Goal: Information Seeking & Learning: Learn about a topic

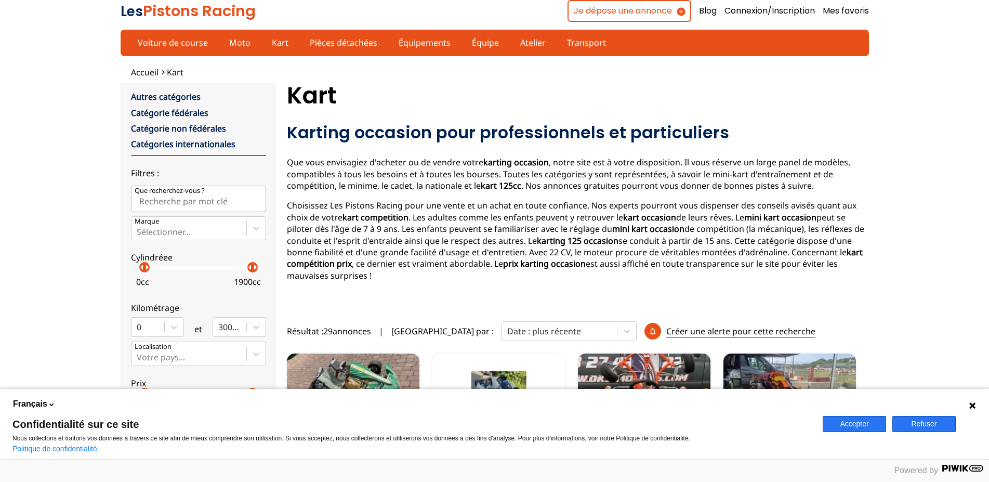
click at [855, 417] on button "Accepter" at bounding box center [854, 424] width 63 height 16
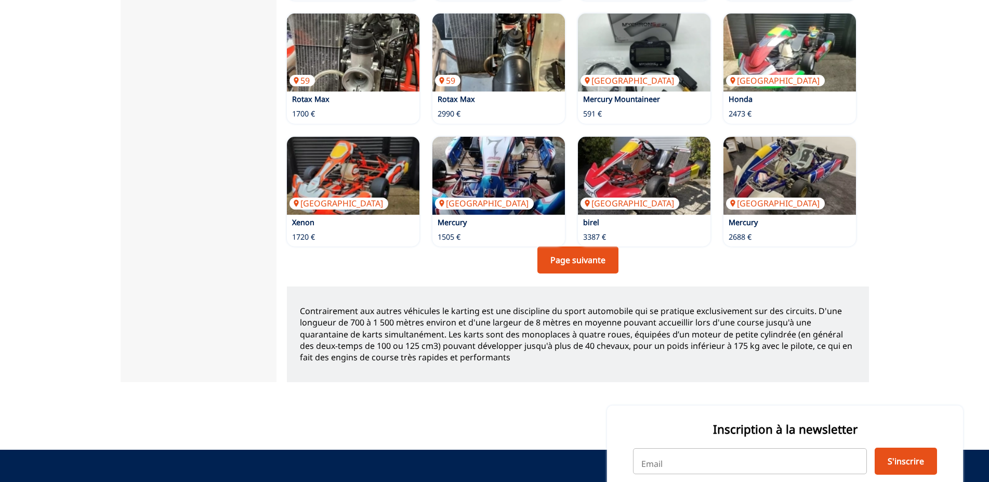
scroll to position [772, 0]
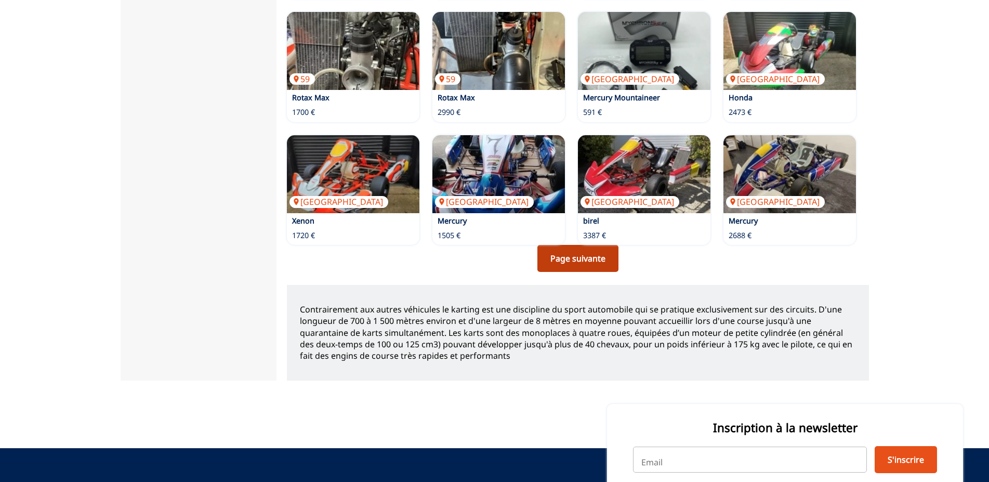
click at [574, 245] on link "Page suivante" at bounding box center [577, 258] width 81 height 27
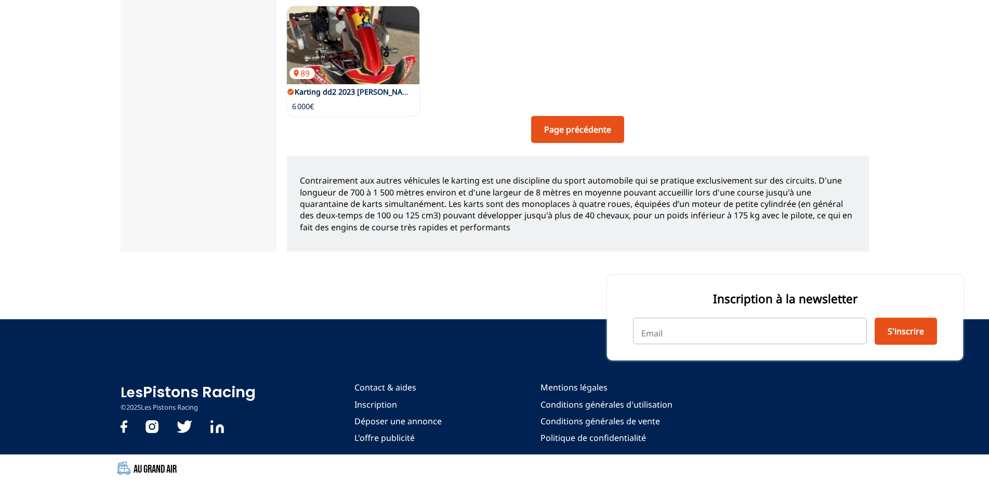
scroll to position [644, 0]
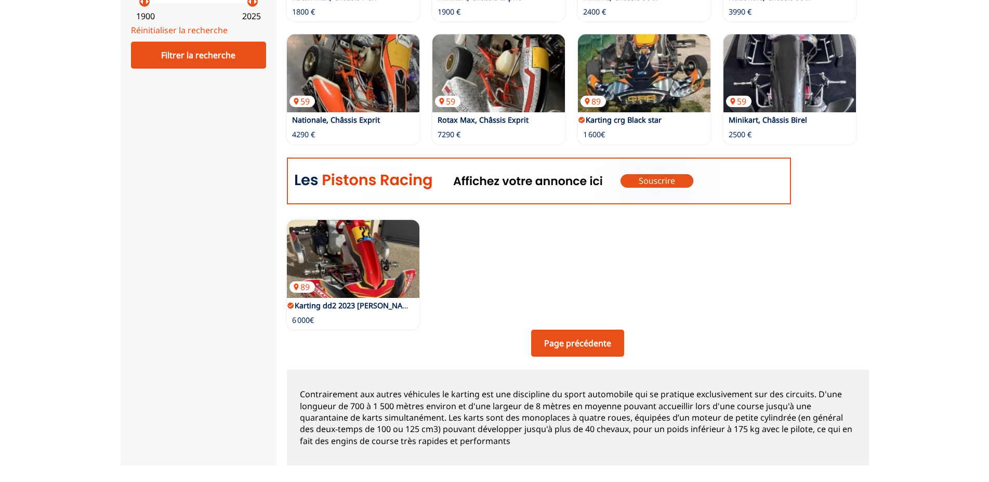
scroll to position [438, 0]
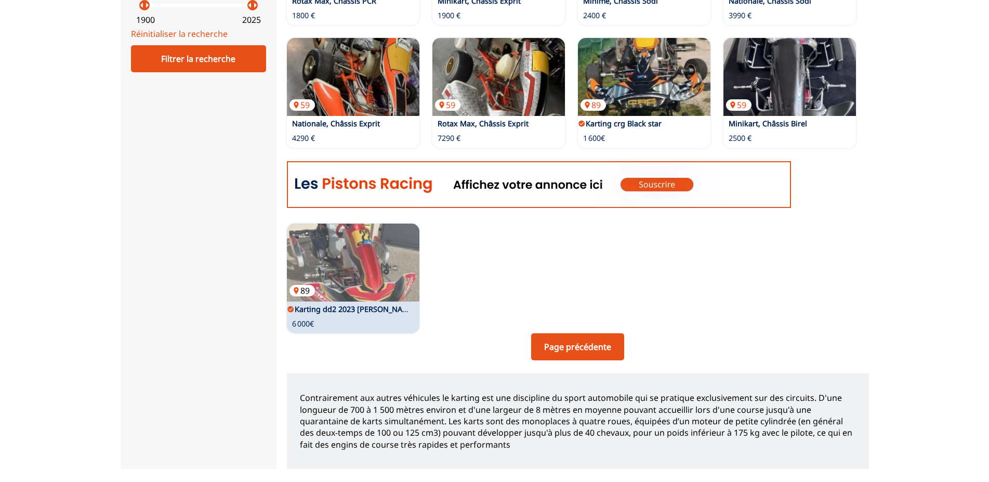
click at [371, 248] on img at bounding box center [353, 262] width 133 height 78
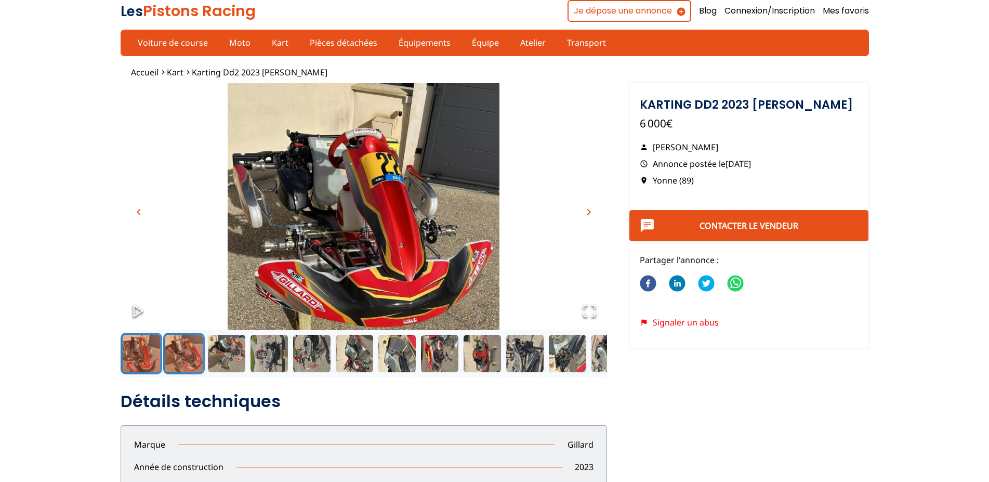
click at [189, 350] on button "Go to Slide 2" at bounding box center [184, 354] width 42 height 42
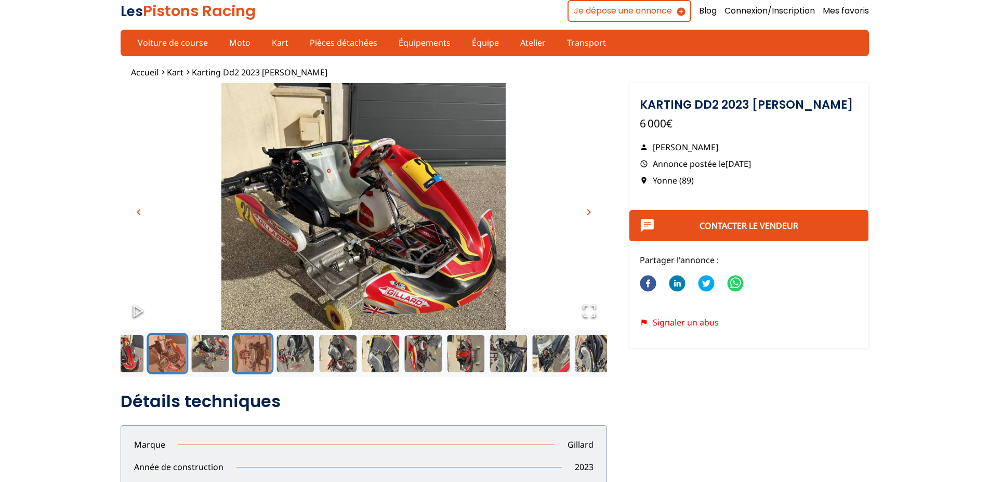
click at [257, 356] on button "Go to Slide 4" at bounding box center [253, 354] width 42 height 42
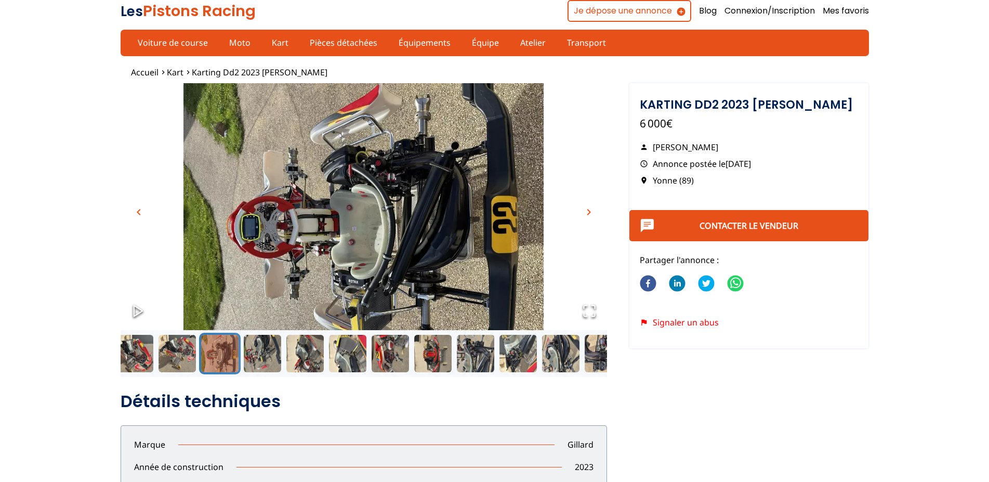
click at [210, 351] on button "Go to Slide 4" at bounding box center [220, 354] width 42 height 42
click at [264, 354] on button "Go to Slide 5" at bounding box center [263, 354] width 42 height 42
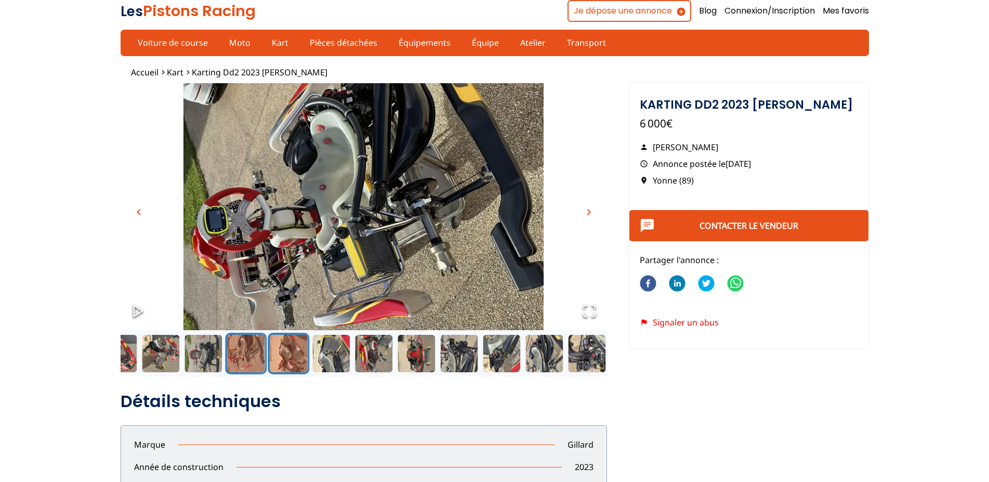
click at [289, 350] on button "Go to Slide 6" at bounding box center [289, 354] width 42 height 42
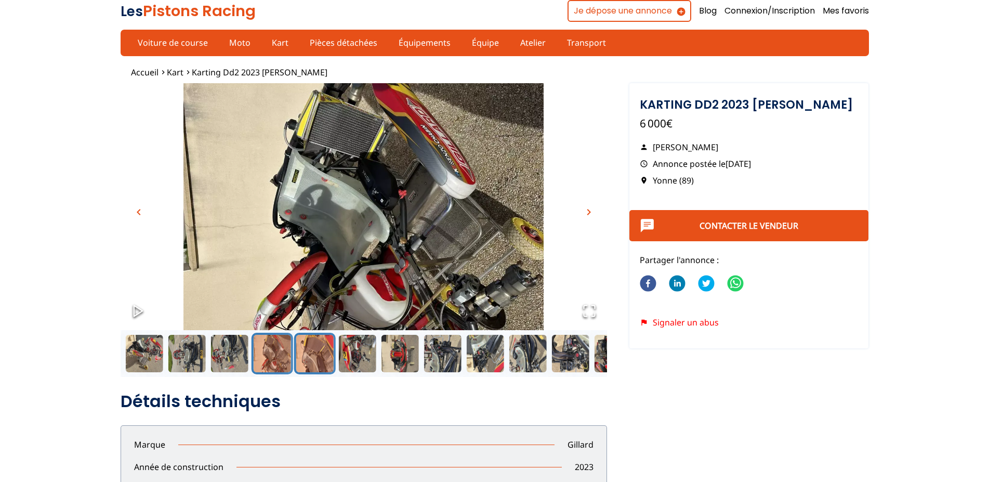
click at [311, 353] on button "Go to Slide 7" at bounding box center [315, 354] width 42 height 42
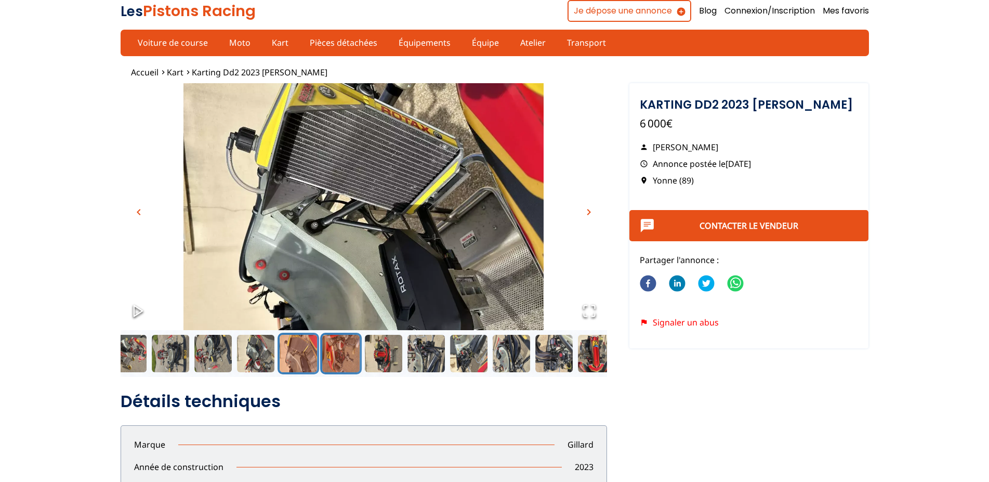
click at [334, 357] on button "Go to Slide 8" at bounding box center [341, 354] width 42 height 42
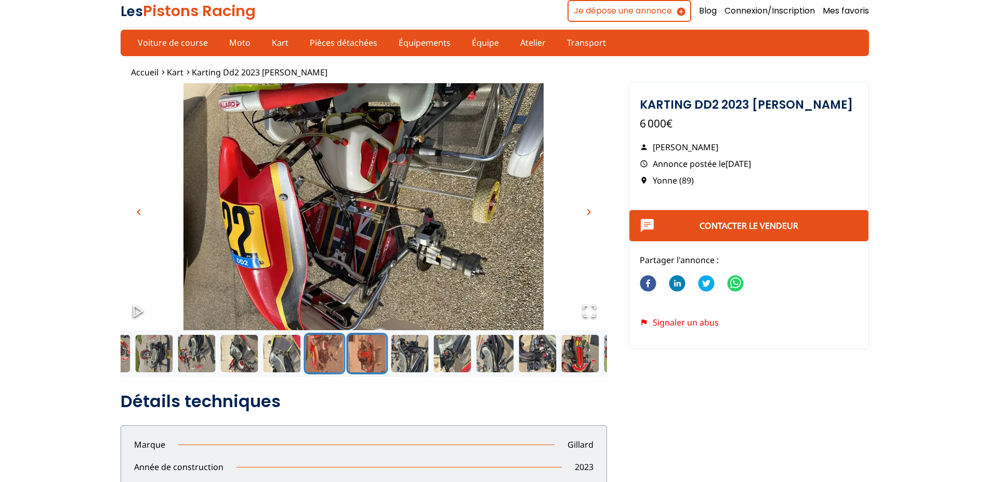
click at [368, 356] on button "Go to Slide 9" at bounding box center [367, 354] width 42 height 42
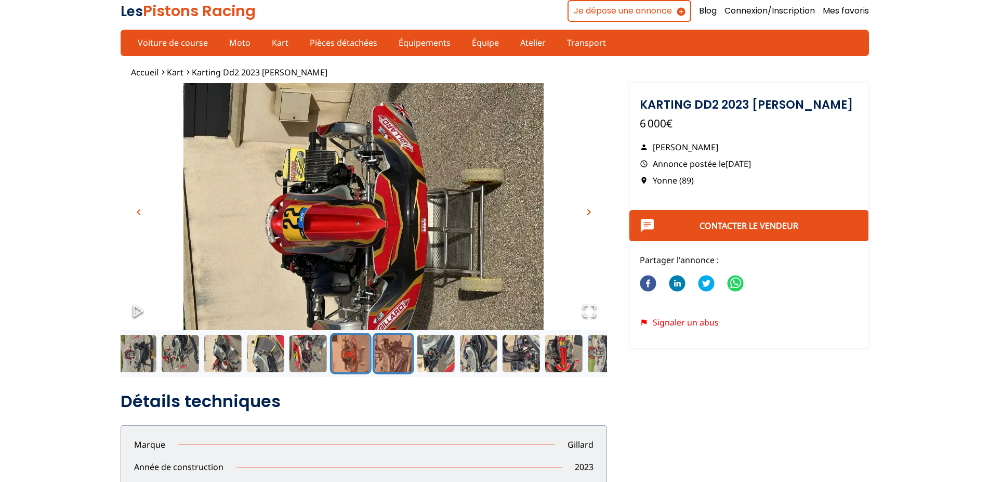
click at [391, 359] on button "Go to Slide 10" at bounding box center [393, 354] width 42 height 42
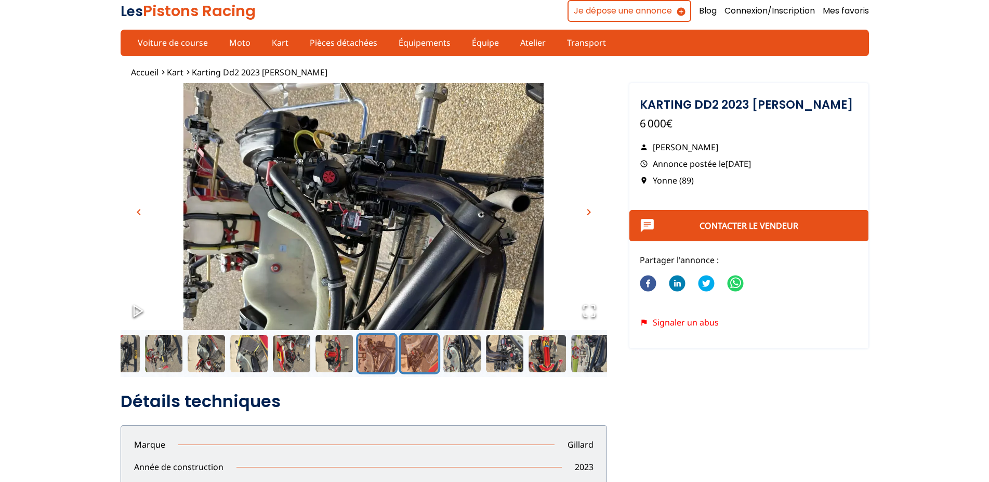
click at [419, 354] on button "Go to Slide 11" at bounding box center [420, 354] width 42 height 42
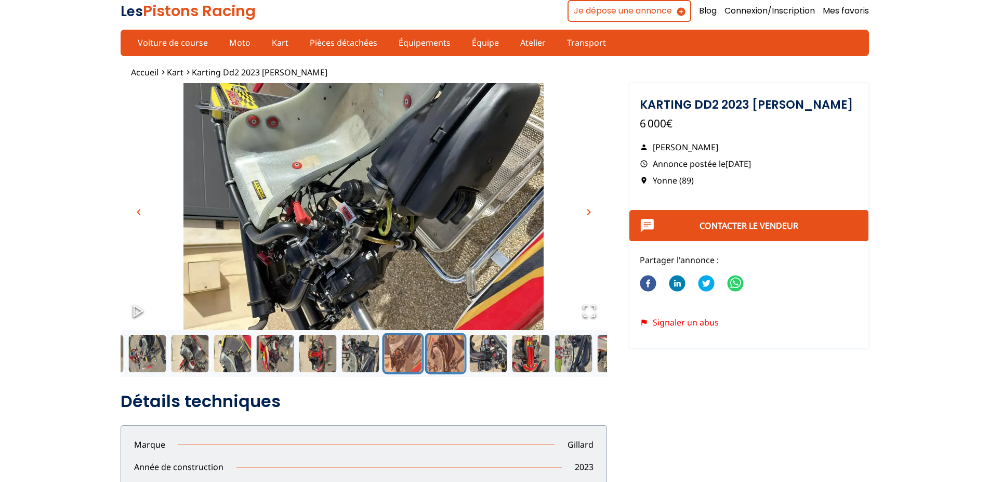
click at [452, 359] on button "Go to Slide 12" at bounding box center [446, 354] width 42 height 42
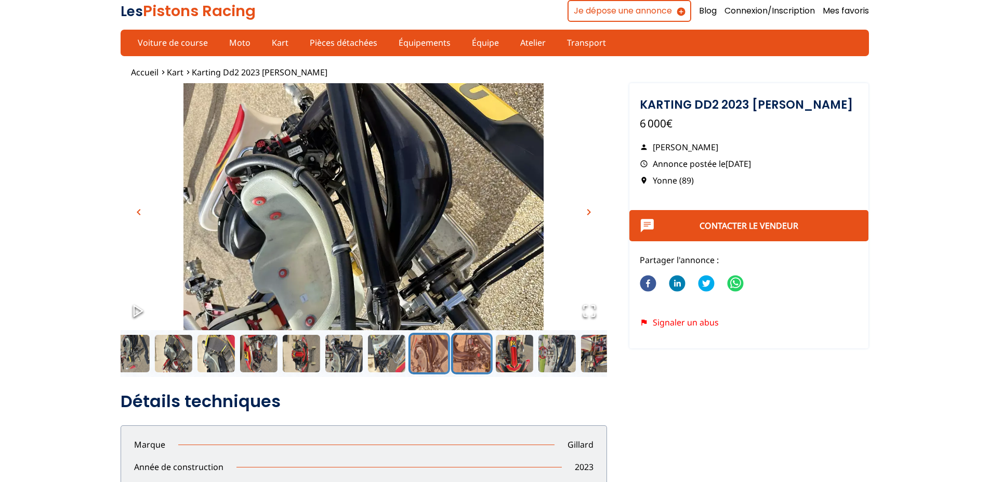
click at [471, 361] on button "Go to Slide 13" at bounding box center [472, 354] width 42 height 42
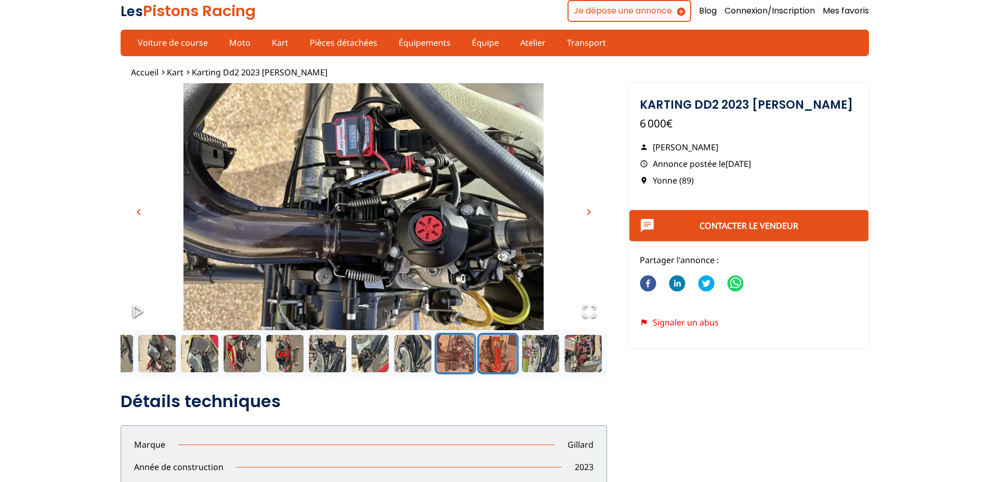
click at [504, 351] on button "Go to Slide 14" at bounding box center [498, 354] width 42 height 42
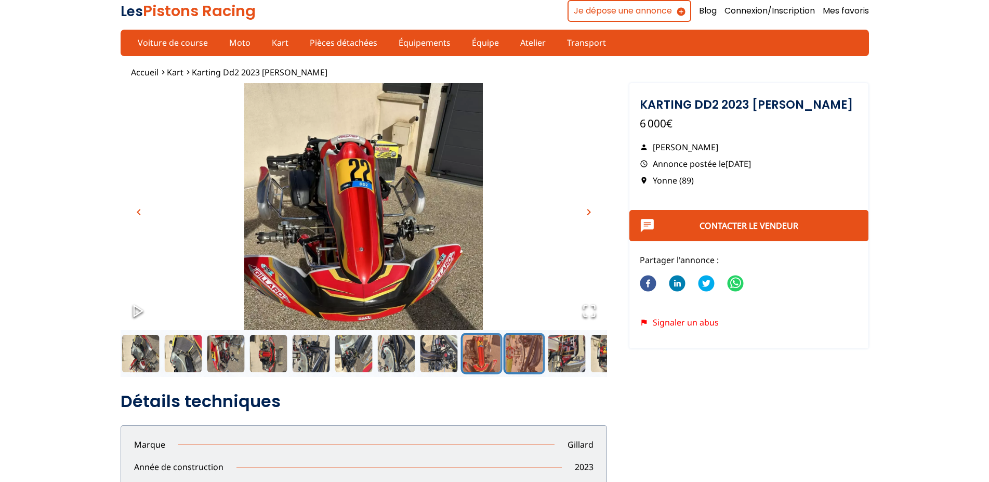
click at [510, 351] on button "Go to Slide 15" at bounding box center [524, 354] width 42 height 42
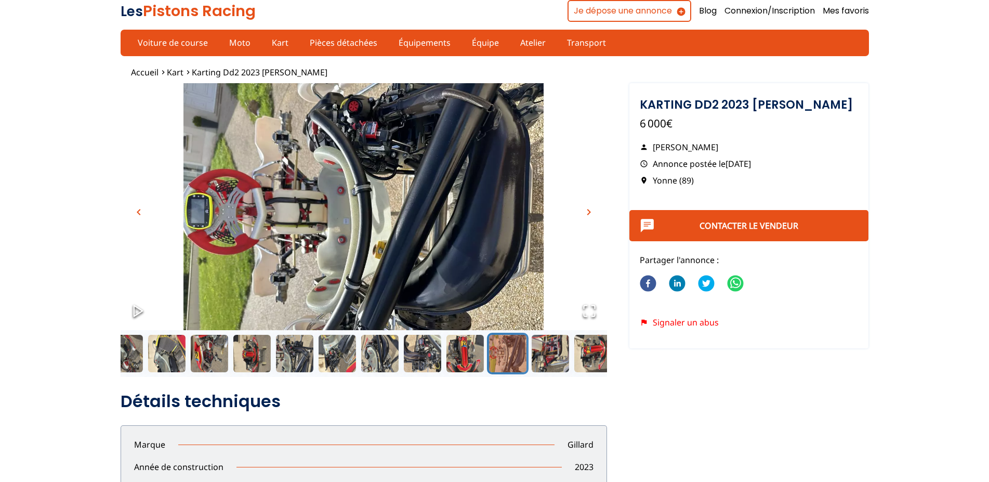
click at [510, 351] on button "Go to Slide 15" at bounding box center [507, 354] width 42 height 42
click at [545, 353] on button "Go to Slide 16" at bounding box center [550, 354] width 42 height 42
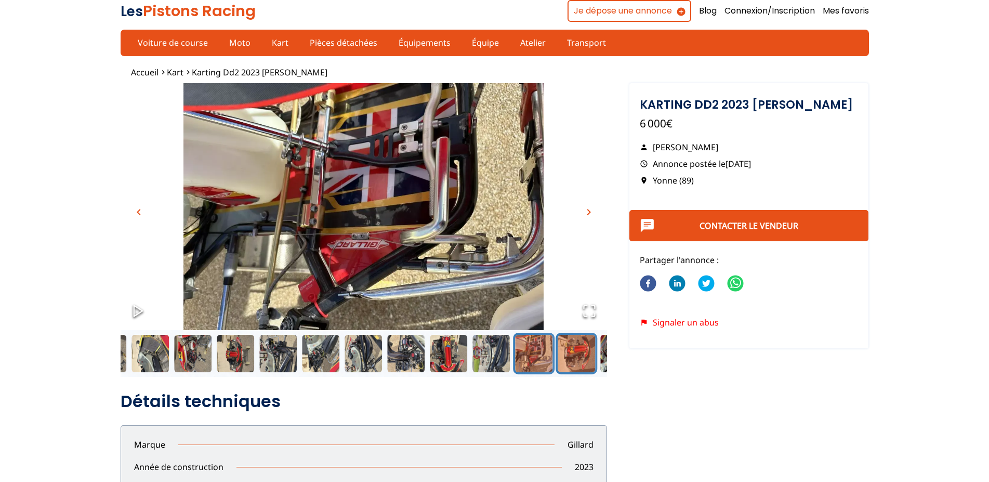
click at [570, 350] on button "Go to Slide 17" at bounding box center [576, 354] width 42 height 42
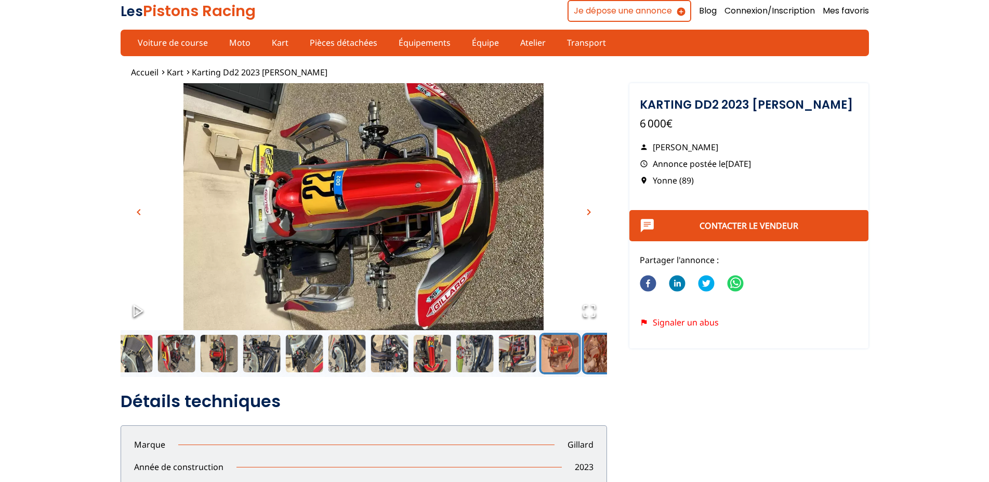
click at [597, 351] on button "Go to Slide 18" at bounding box center [602, 354] width 42 height 42
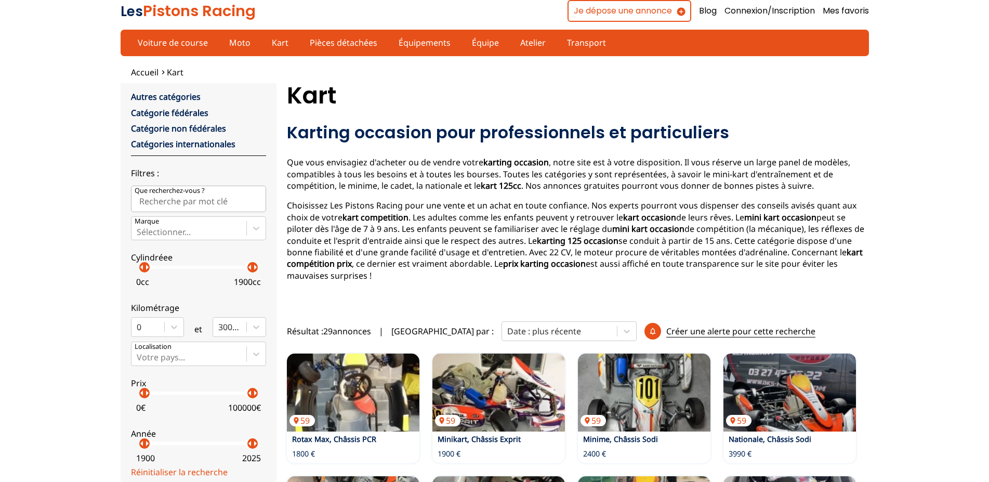
scroll to position [438, 0]
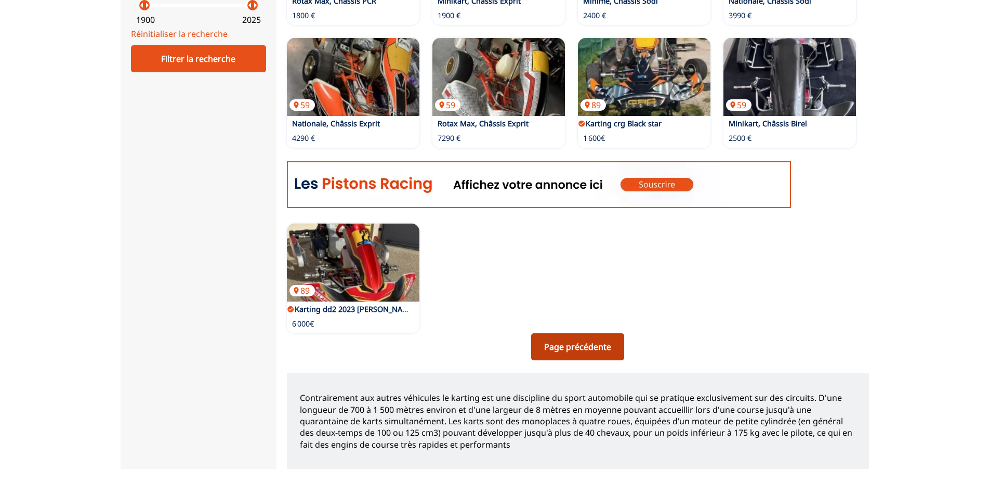
click at [572, 346] on link "Page précédente" at bounding box center [577, 346] width 93 height 27
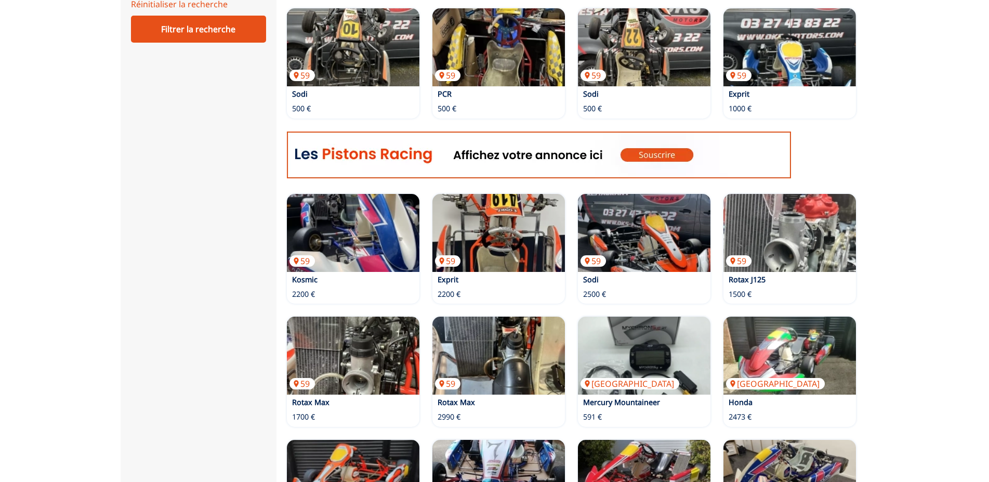
scroll to position [901, 0]
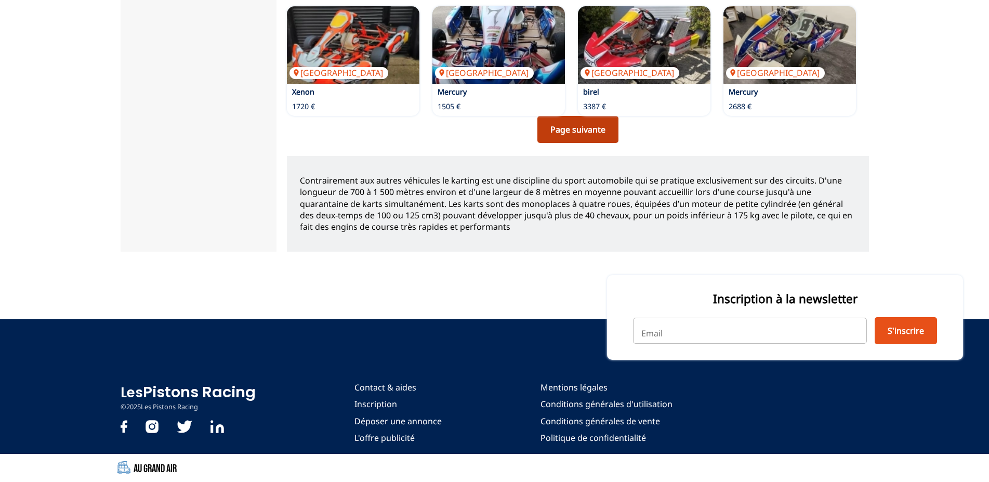
click at [585, 130] on link "Page suivante" at bounding box center [577, 129] width 81 height 27
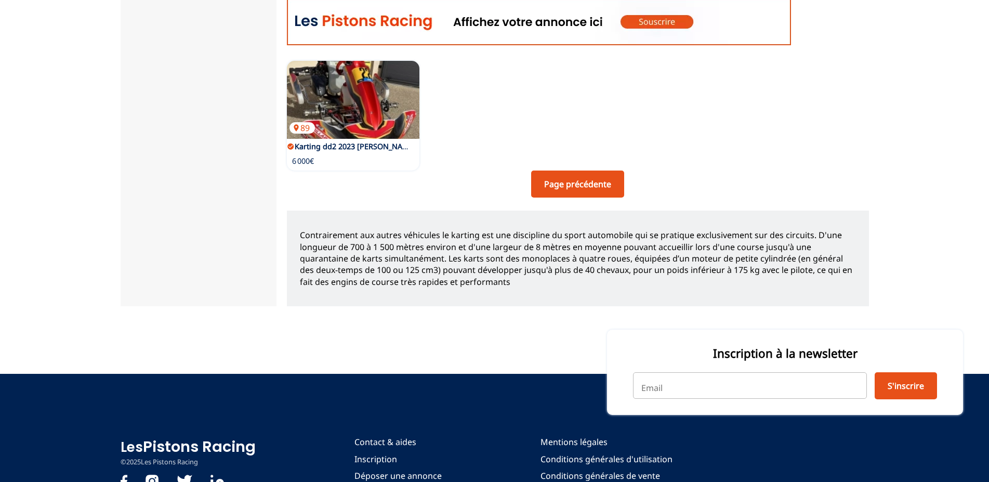
scroll to position [582, 0]
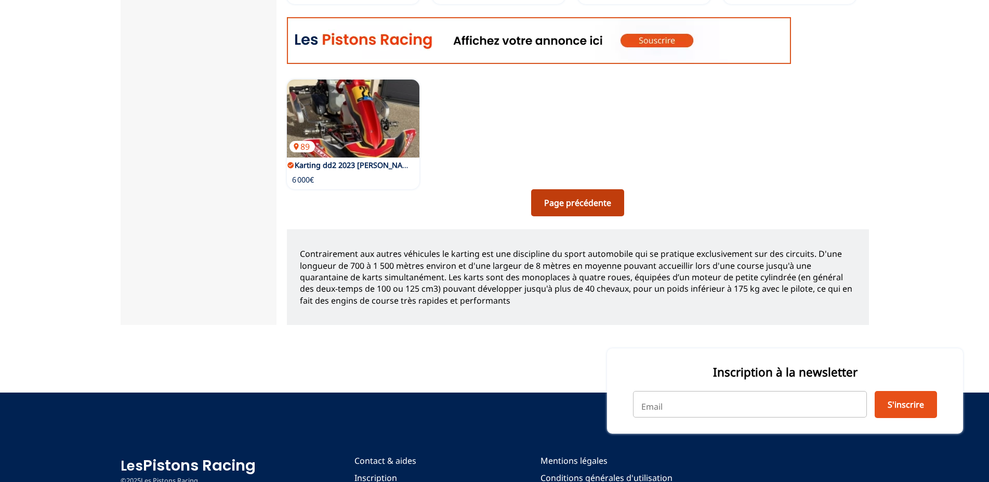
click at [583, 205] on link "Page précédente" at bounding box center [577, 202] width 93 height 27
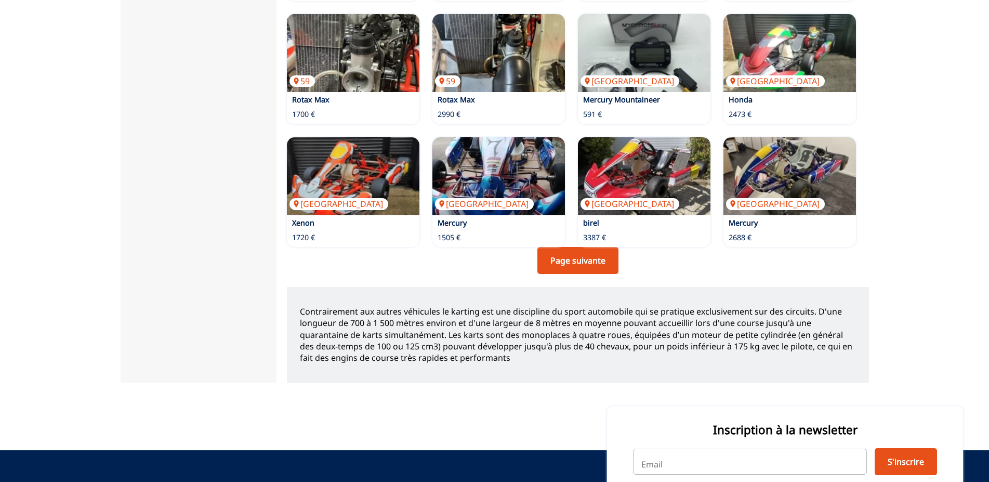
scroll to position [883, 0]
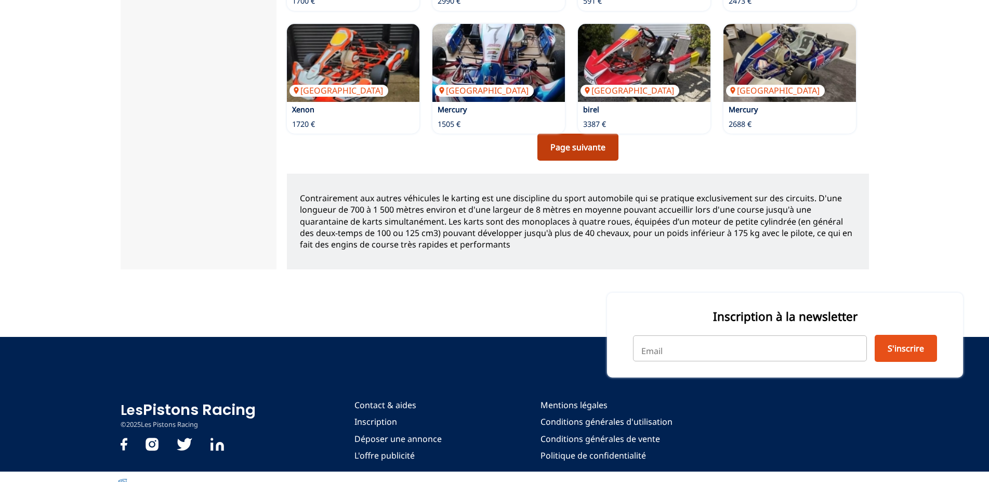
click at [576, 144] on link "Page suivante" at bounding box center [577, 147] width 81 height 27
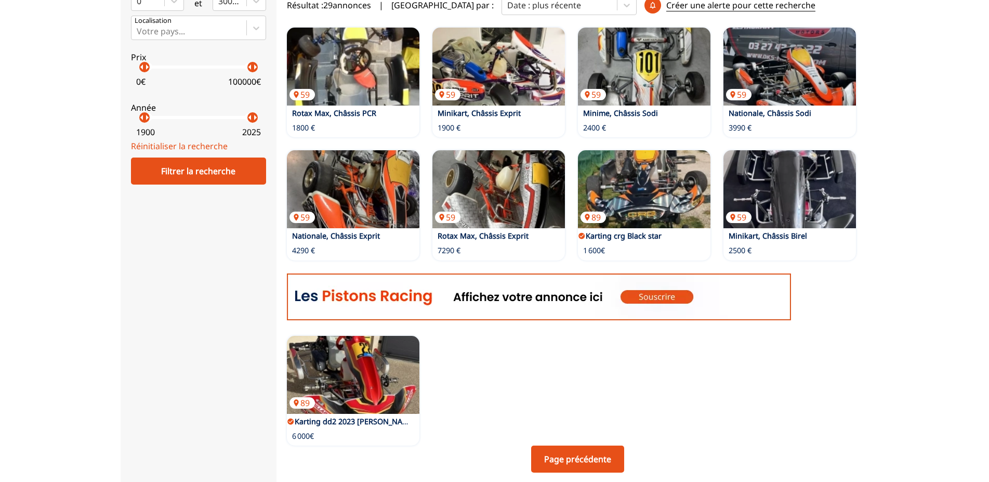
scroll to position [302, 0]
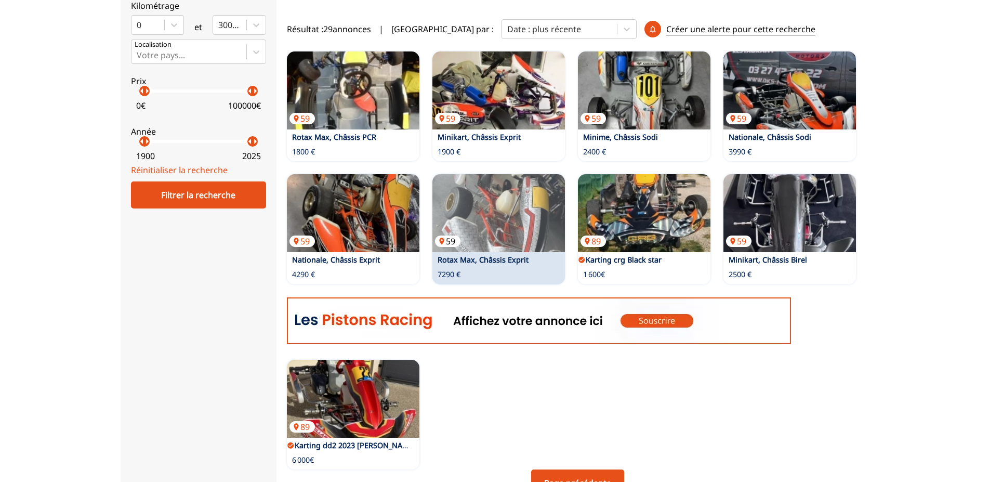
click at [510, 217] on img at bounding box center [498, 213] width 133 height 78
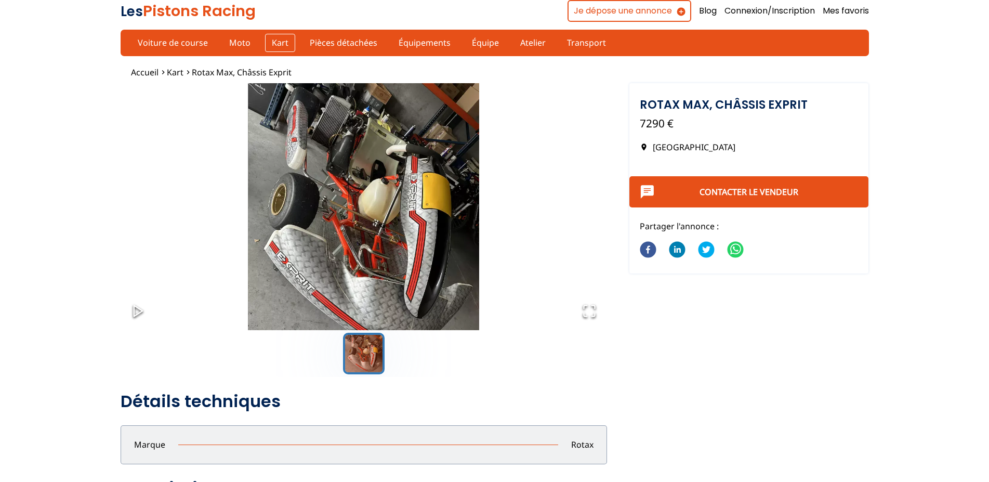
click at [273, 43] on link "Kart" at bounding box center [280, 43] width 30 height 18
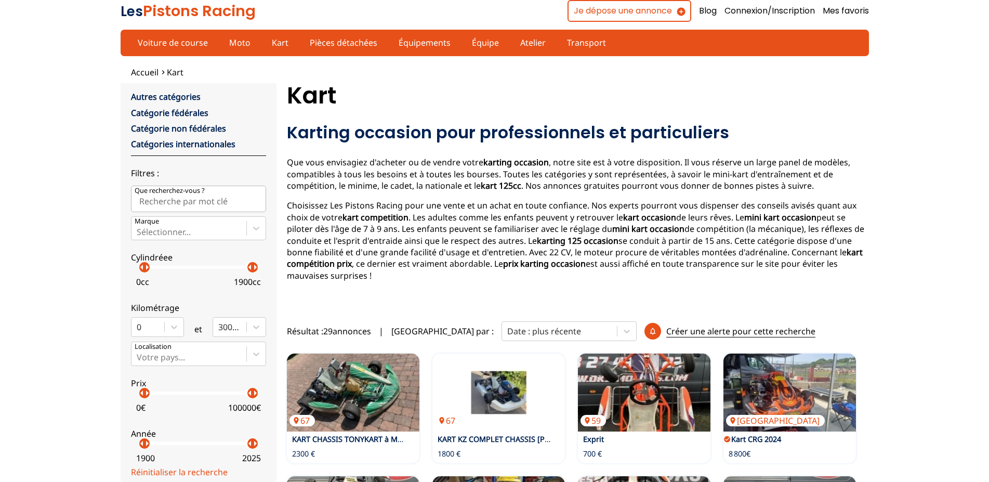
click at [186, 197] on input "Que recherchez-vous ?" at bounding box center [198, 199] width 135 height 26
type input "super kart"
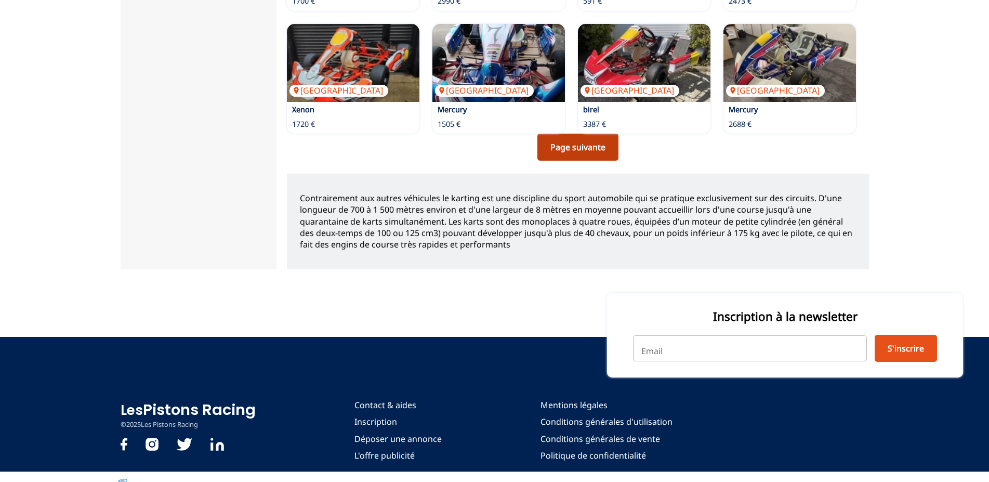
click at [585, 150] on link "Page suivante" at bounding box center [577, 147] width 81 height 27
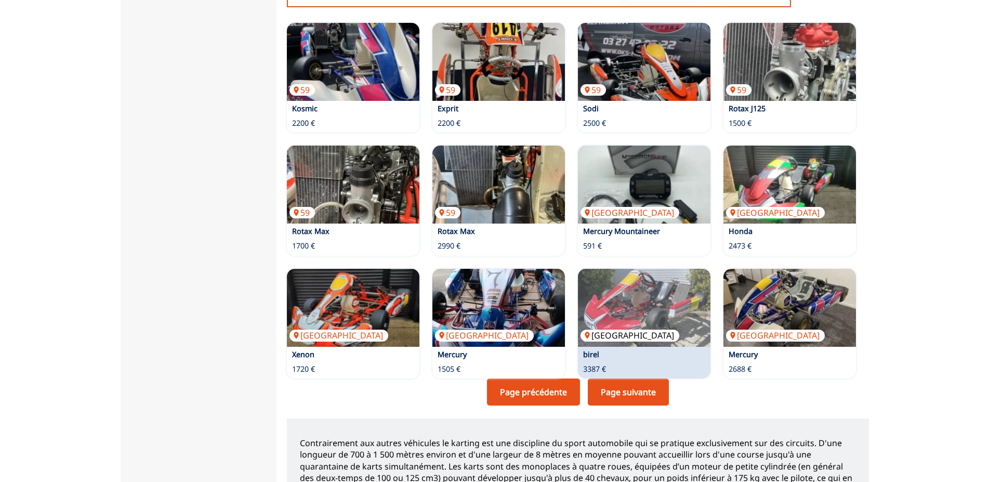
scroll to position [883, 0]
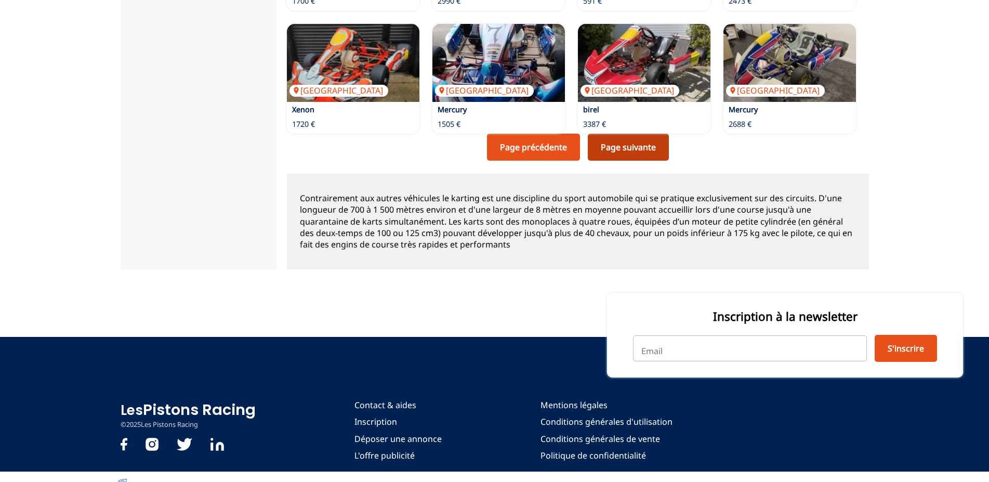
click at [640, 150] on link "Page suivante" at bounding box center [628, 147] width 81 height 27
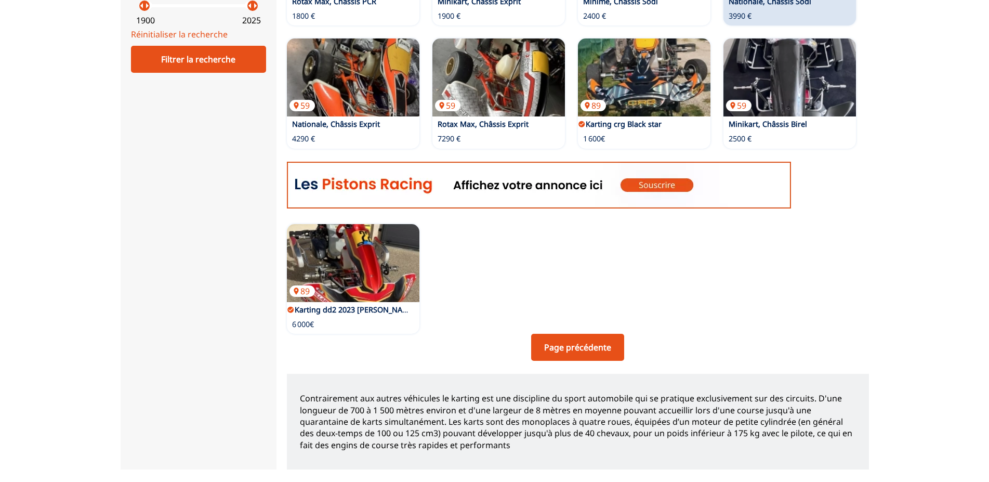
scroll to position [442, 0]
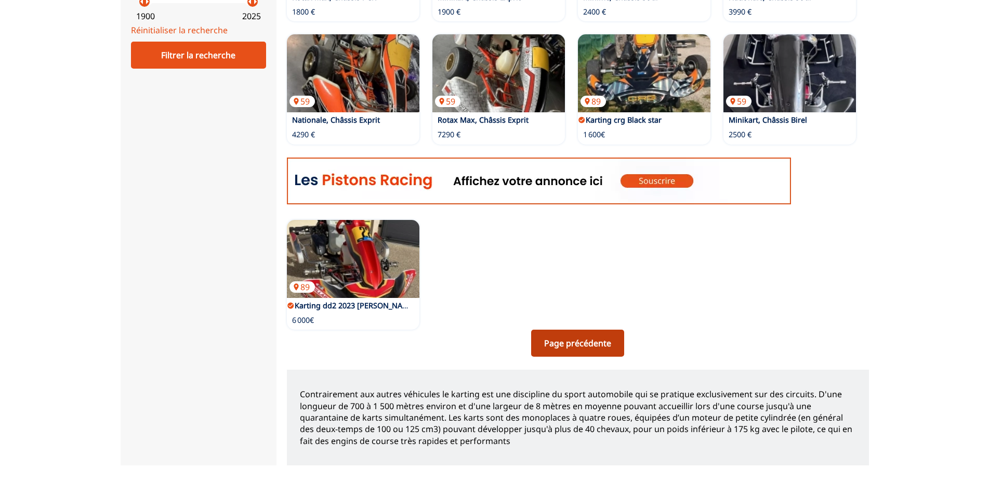
click at [587, 340] on link "Page précédente" at bounding box center [577, 342] width 93 height 27
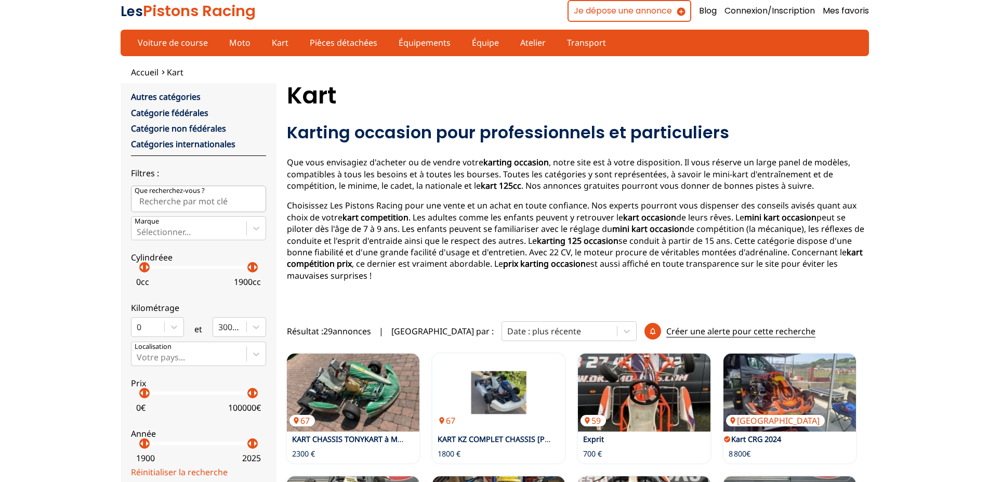
scroll to position [883, 0]
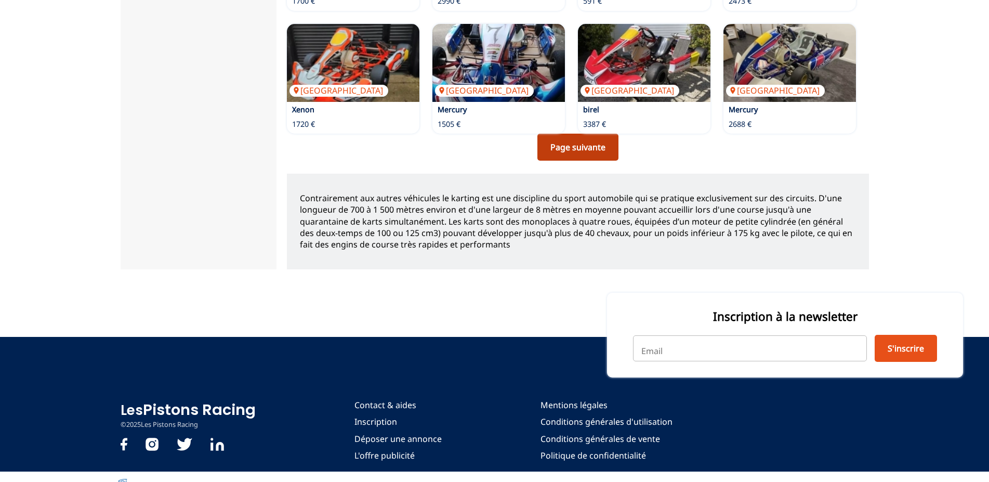
click at [583, 151] on link "Page suivante" at bounding box center [577, 147] width 81 height 27
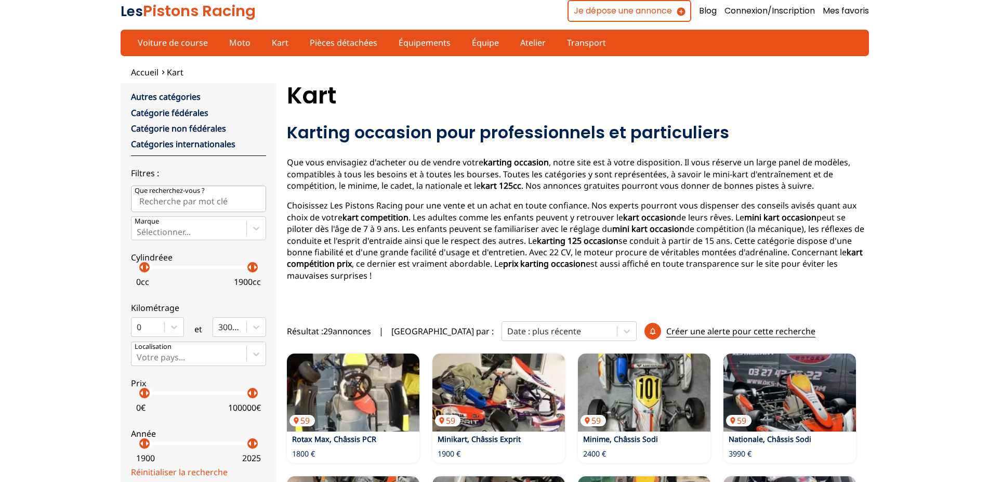
scroll to position [442, 0]
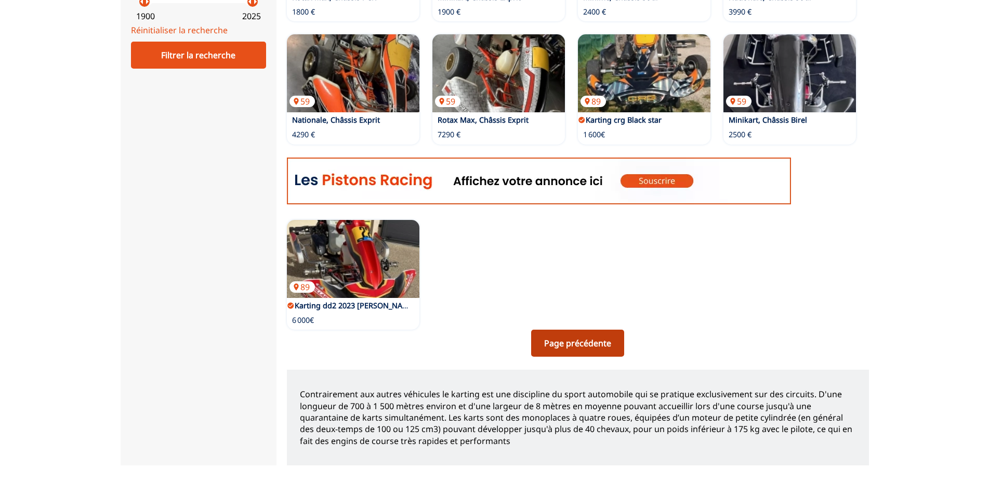
click at [570, 344] on link "Page précédente" at bounding box center [577, 342] width 93 height 27
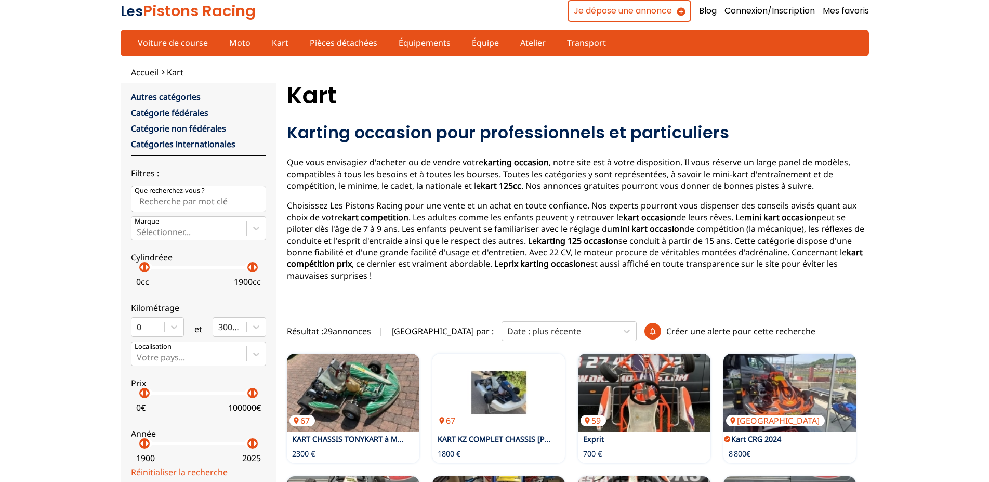
scroll to position [883, 0]
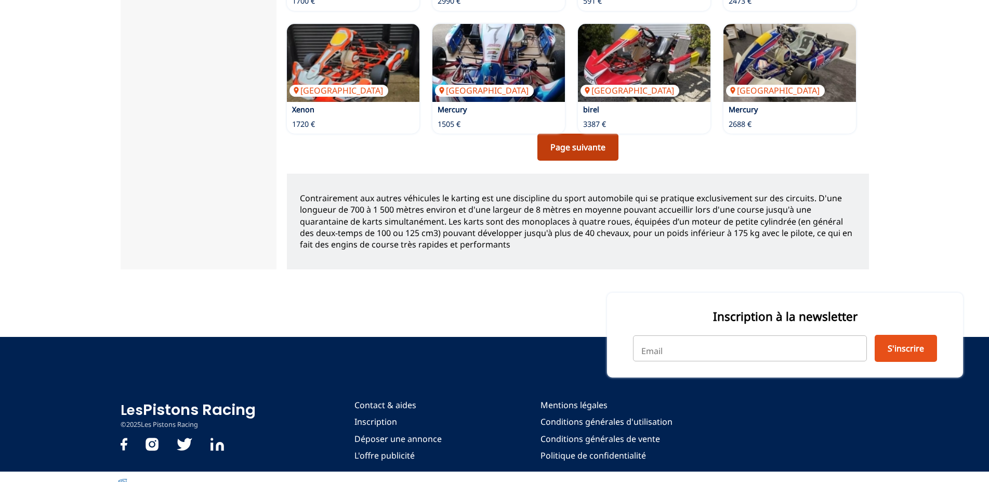
click at [567, 142] on link "Page suivante" at bounding box center [577, 147] width 81 height 27
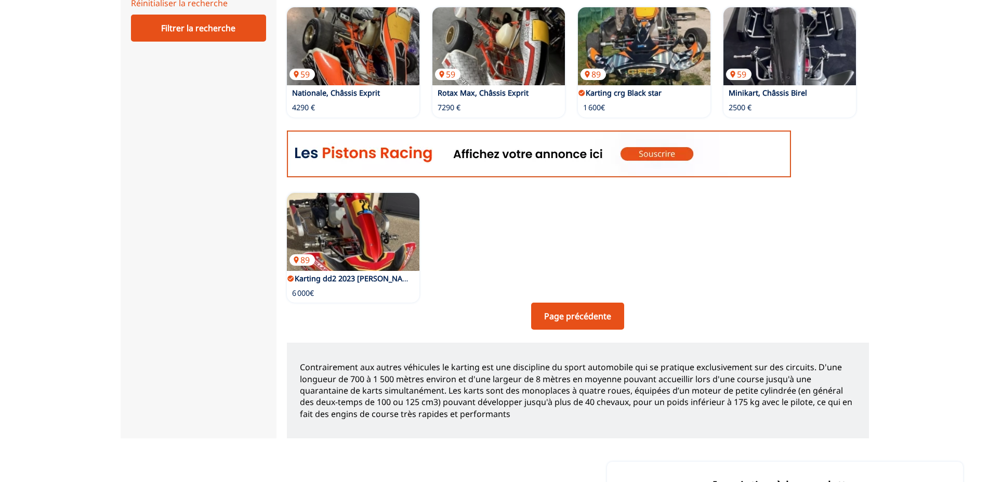
scroll to position [465, 0]
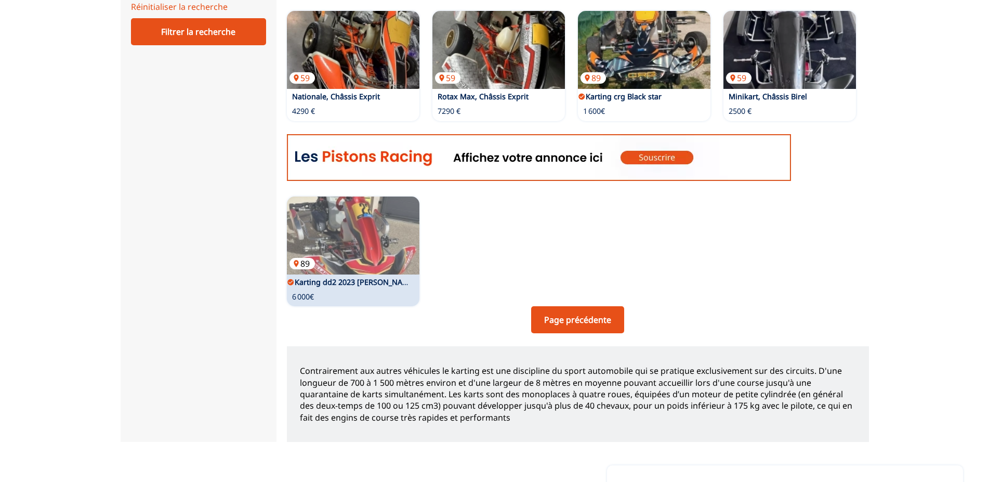
click at [352, 238] on img at bounding box center [353, 235] width 133 height 78
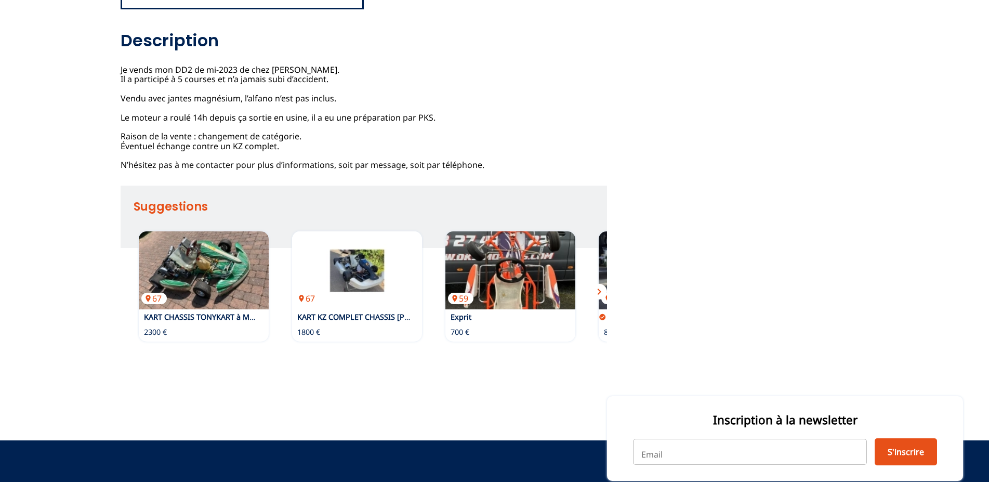
scroll to position [731, 0]
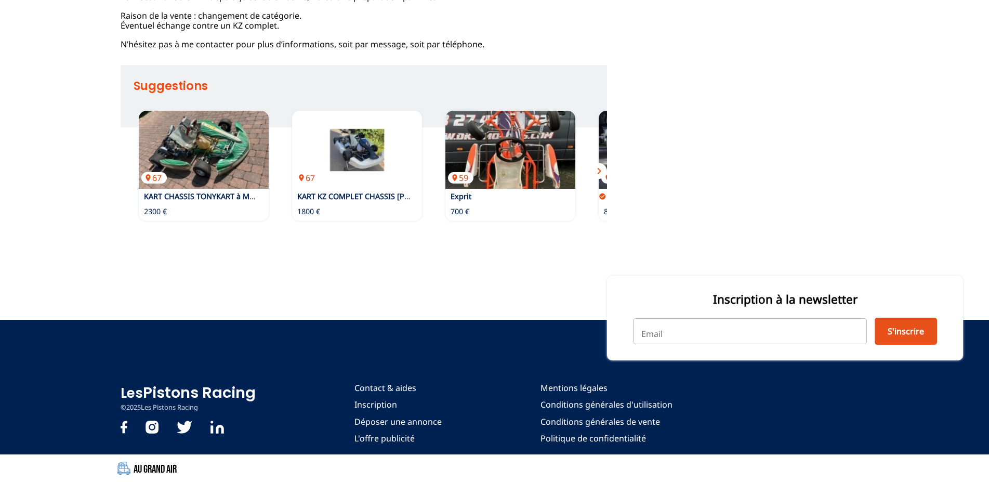
click at [601, 170] on span "chevron_right" at bounding box center [599, 171] width 12 height 12
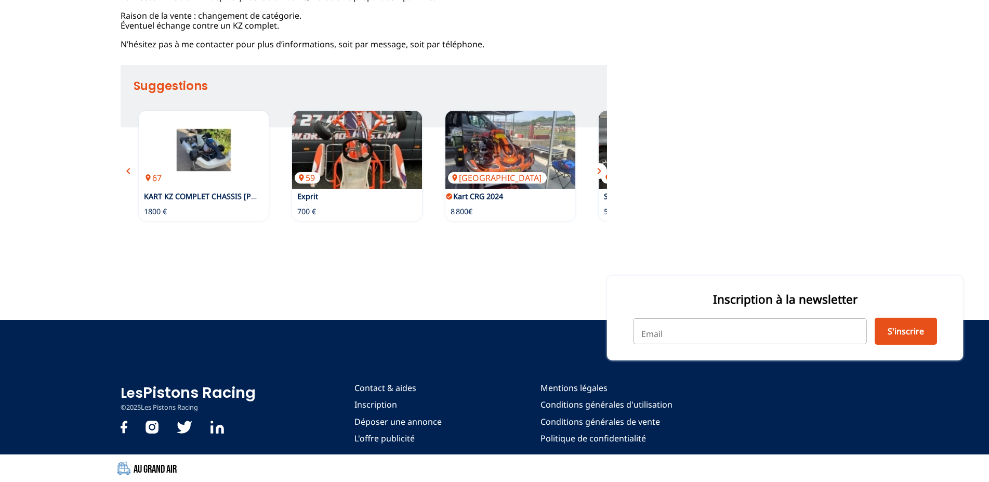
click at [601, 170] on span "chevron_right" at bounding box center [599, 171] width 12 height 12
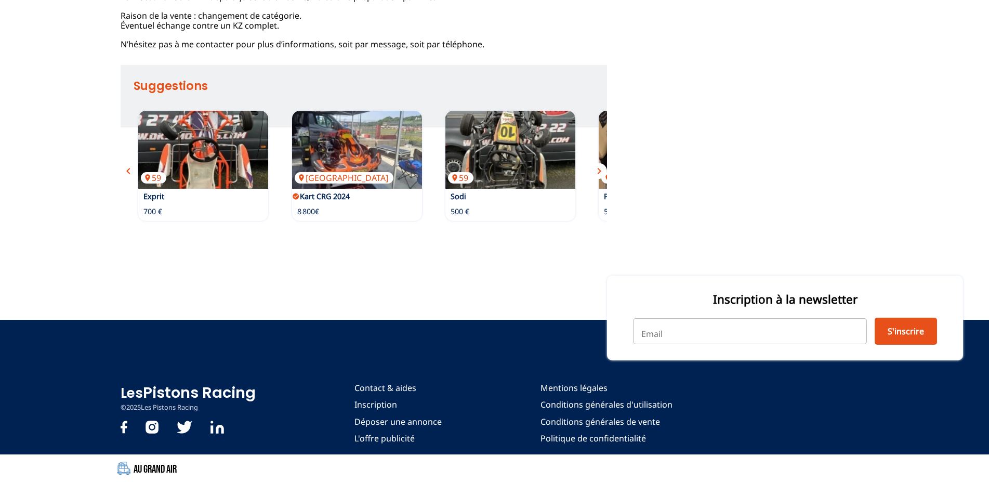
click at [601, 170] on span "chevron_right" at bounding box center [599, 171] width 12 height 12
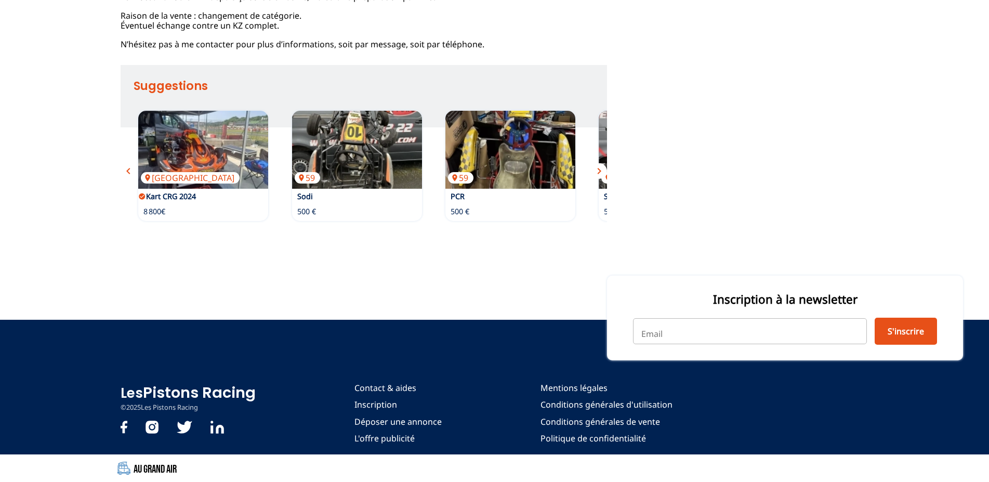
click at [601, 170] on span "chevron_right" at bounding box center [599, 171] width 12 height 12
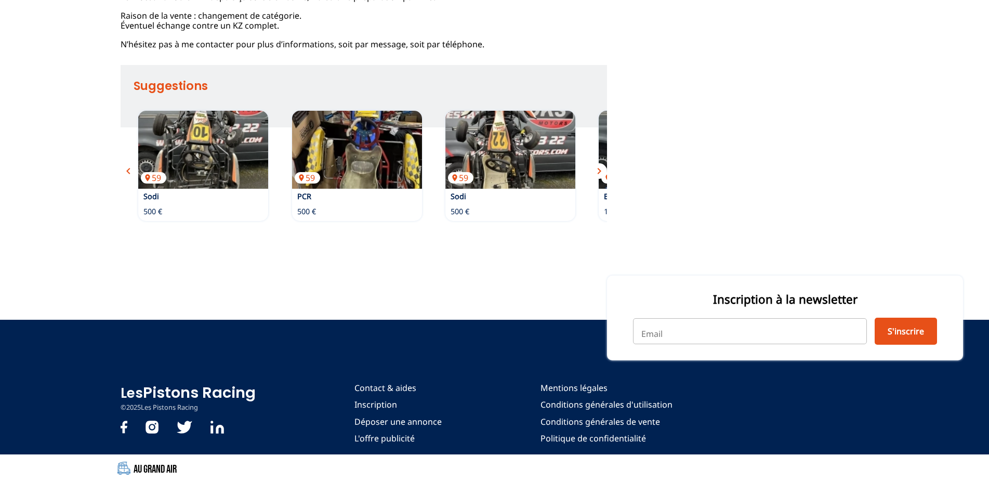
click at [601, 170] on span "chevron_right" at bounding box center [599, 171] width 12 height 12
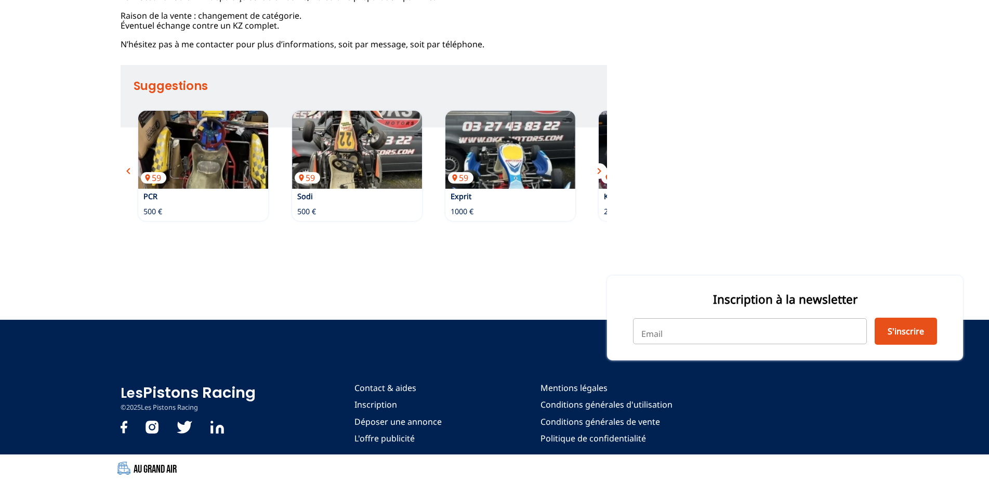
click at [601, 170] on span "chevron_right" at bounding box center [599, 171] width 12 height 12
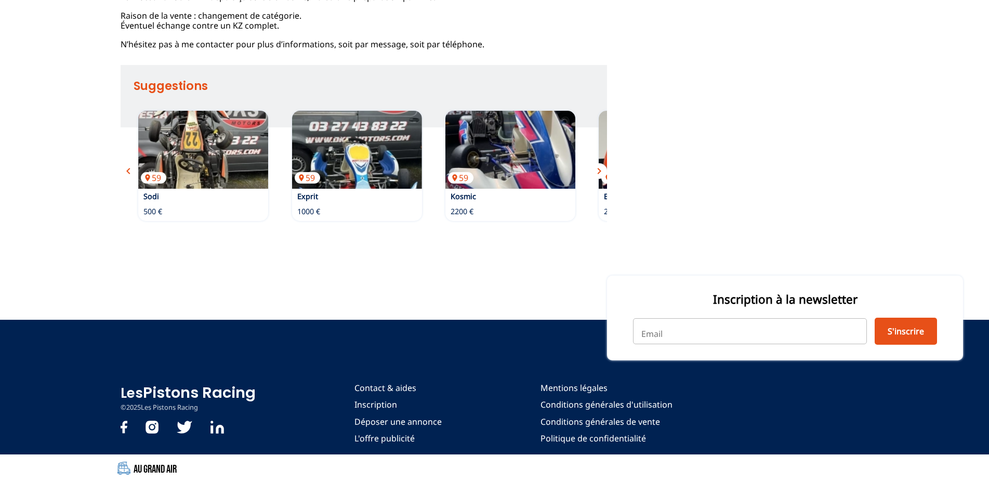
click at [601, 170] on span "chevron_right" at bounding box center [599, 171] width 12 height 12
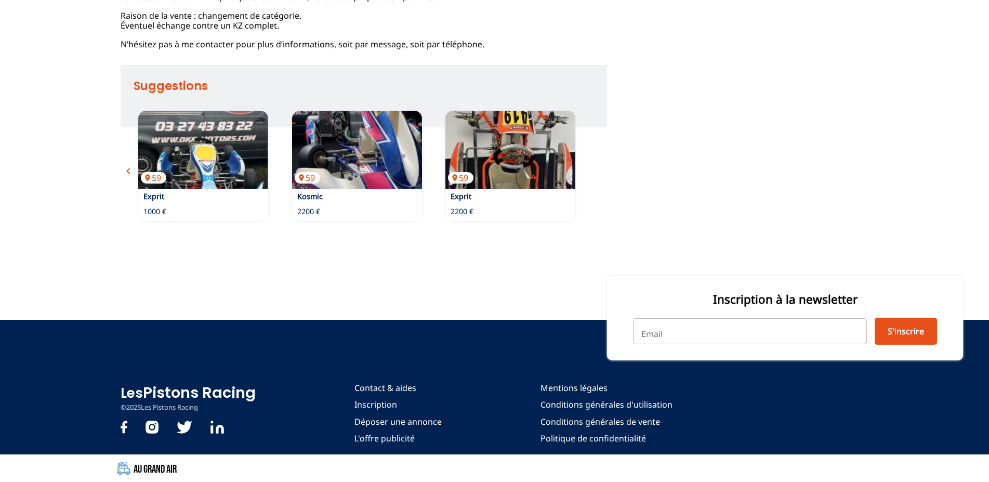
click at [601, 170] on div "67 KART CHASSIS TONYKART à MOTEUR IAME X30 2300 € 67 KART KZ COMPLET CHASSIS [P…" at bounding box center [364, 165] width 486 height 120
